Goal: Navigation & Orientation: Find specific page/section

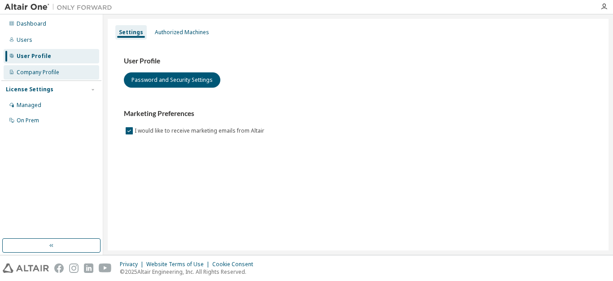
click at [45, 70] on div "Company Profile" at bounding box center [38, 72] width 43 height 7
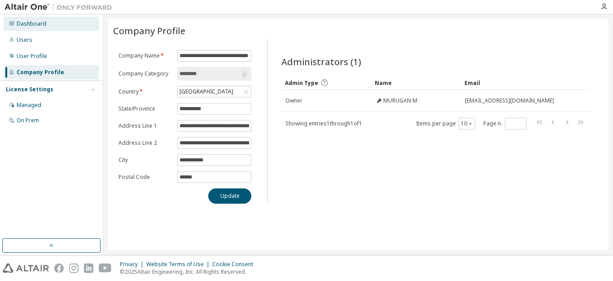
click at [32, 26] on div "Dashboard" at bounding box center [32, 23] width 30 height 7
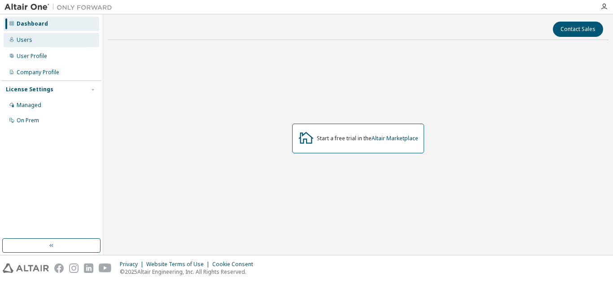
click at [35, 43] on div "Users" at bounding box center [52, 40] width 96 height 14
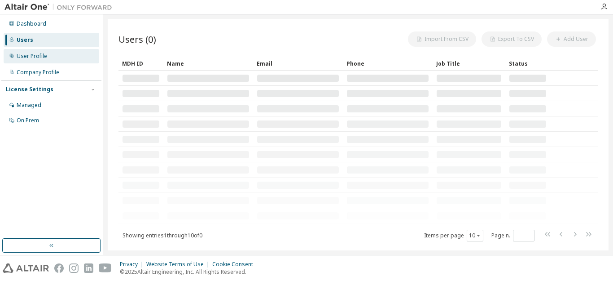
click at [39, 61] on div "User Profile" at bounding box center [52, 56] width 96 height 14
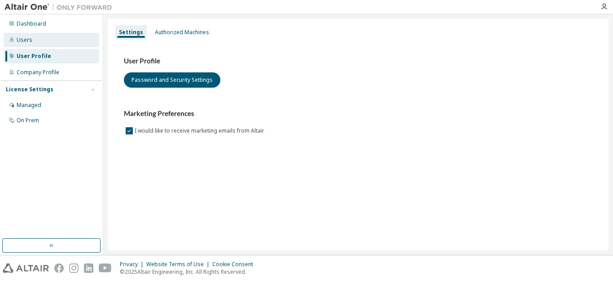
click at [39, 44] on div "Users" at bounding box center [52, 40] width 96 height 14
